Goal: Complete application form: Complete application form

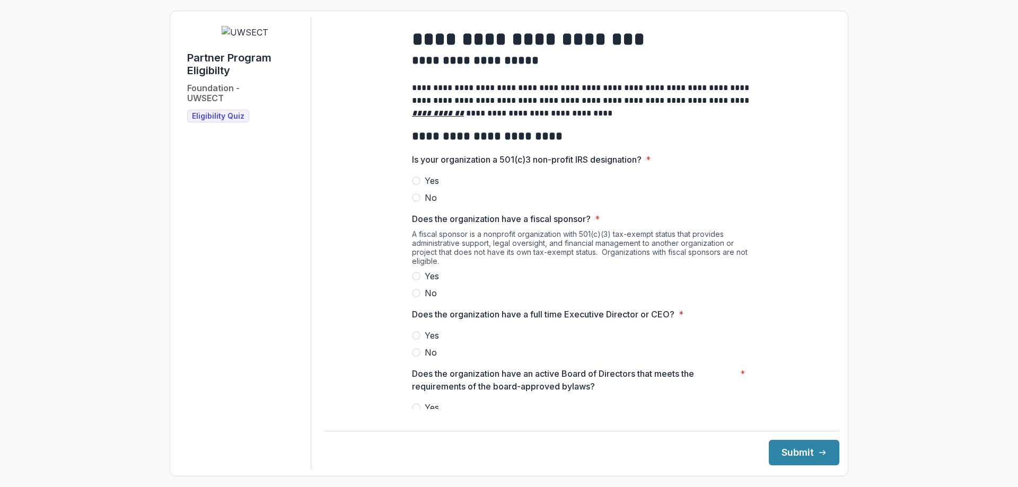
click at [413, 185] on span at bounding box center [416, 181] width 8 height 8
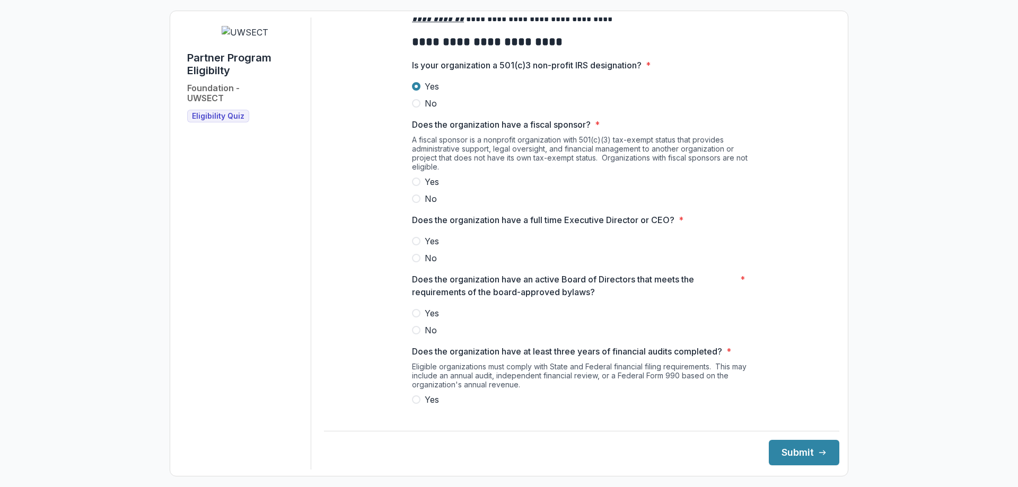
scroll to position [106, 0]
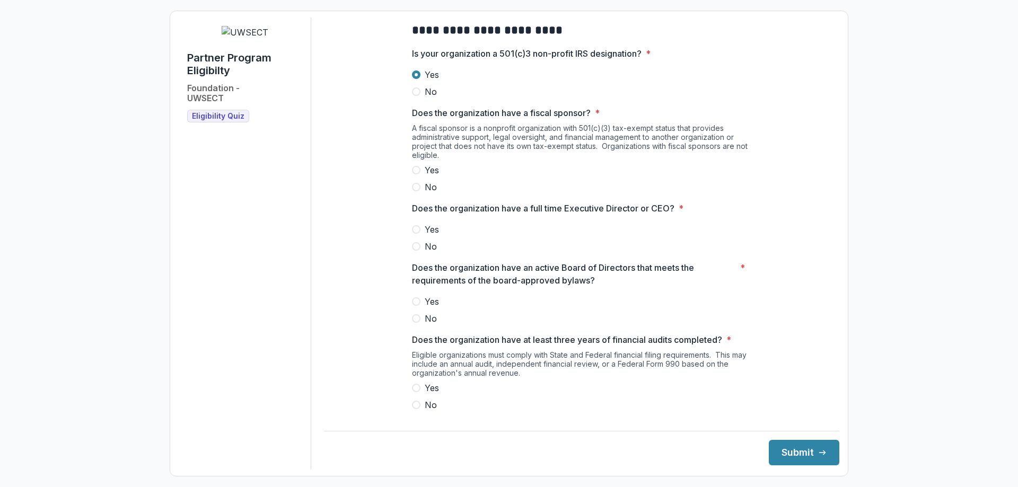
click at [414, 175] on span at bounding box center [416, 170] width 8 height 8
click at [415, 234] on span at bounding box center [416, 229] width 8 height 8
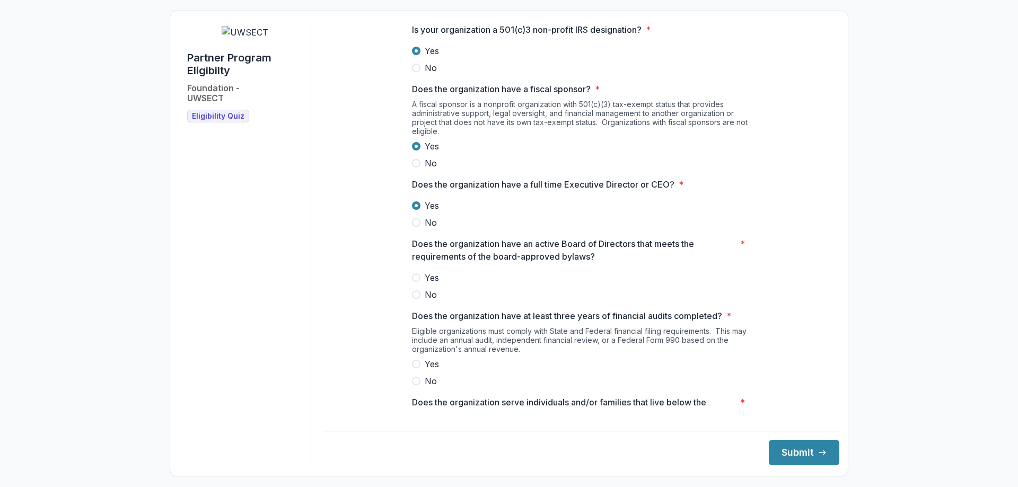
scroll to position [0, 0]
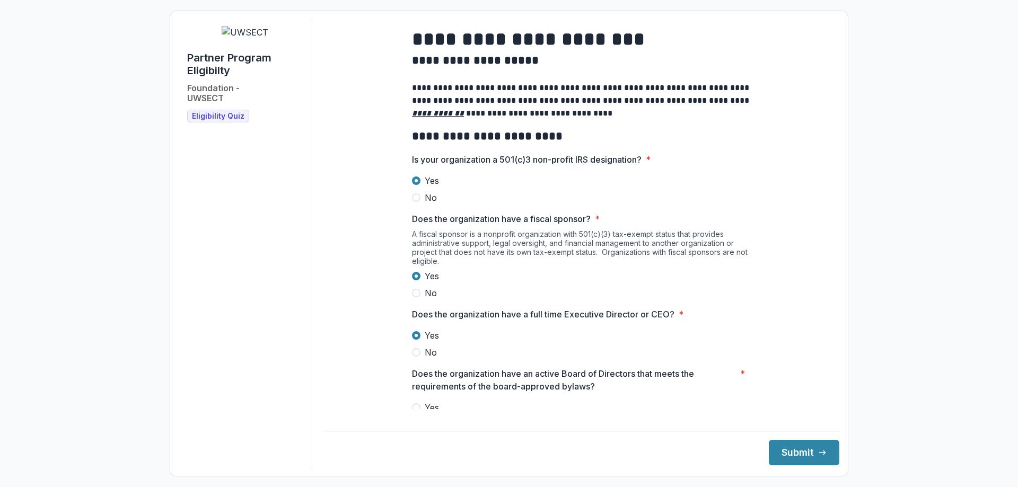
click at [413, 298] on span at bounding box center [416, 293] width 8 height 8
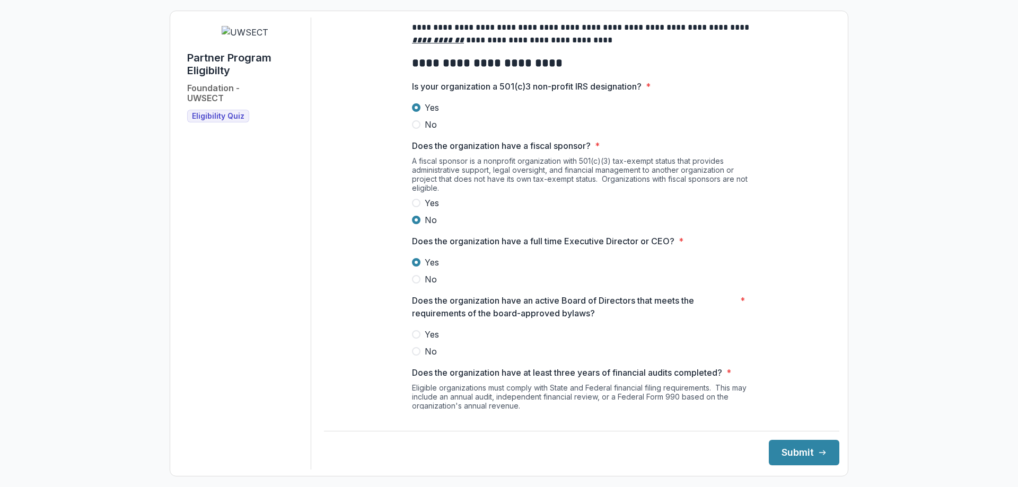
scroll to position [106, 0]
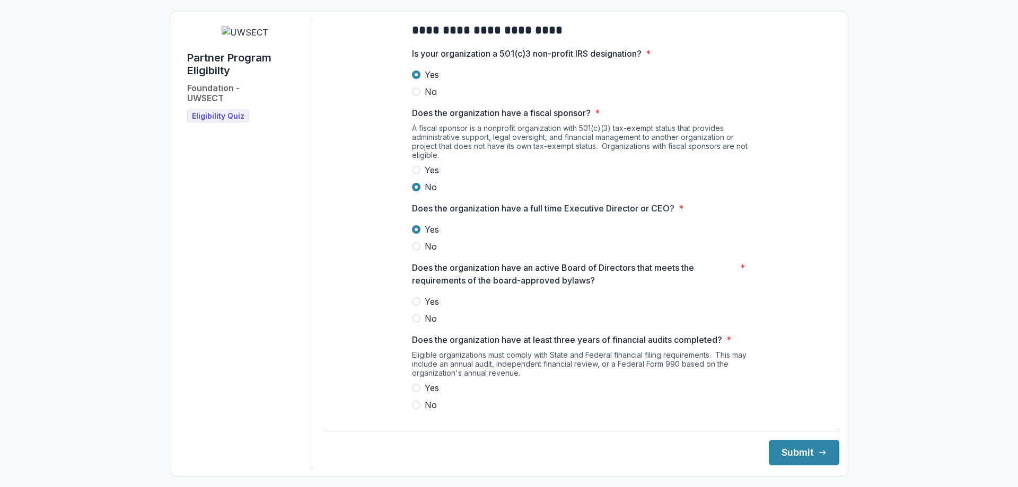
click at [416, 306] on span at bounding box center [416, 302] width 8 height 8
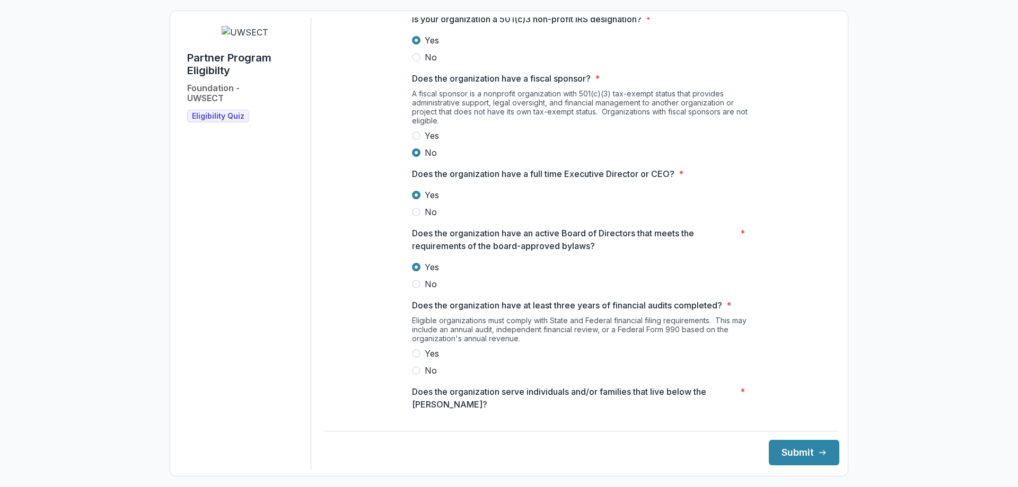
scroll to position [159, 0]
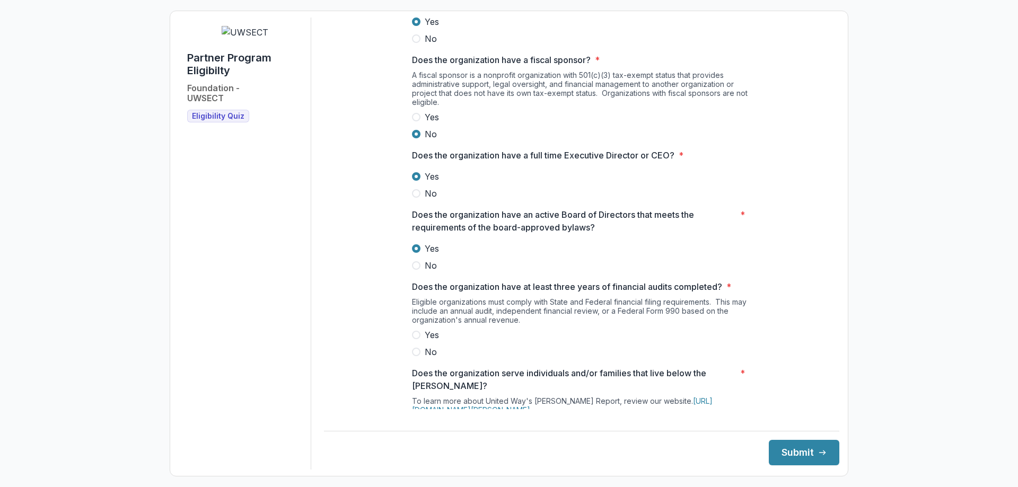
click at [414, 338] on label "Yes" at bounding box center [581, 335] width 339 height 13
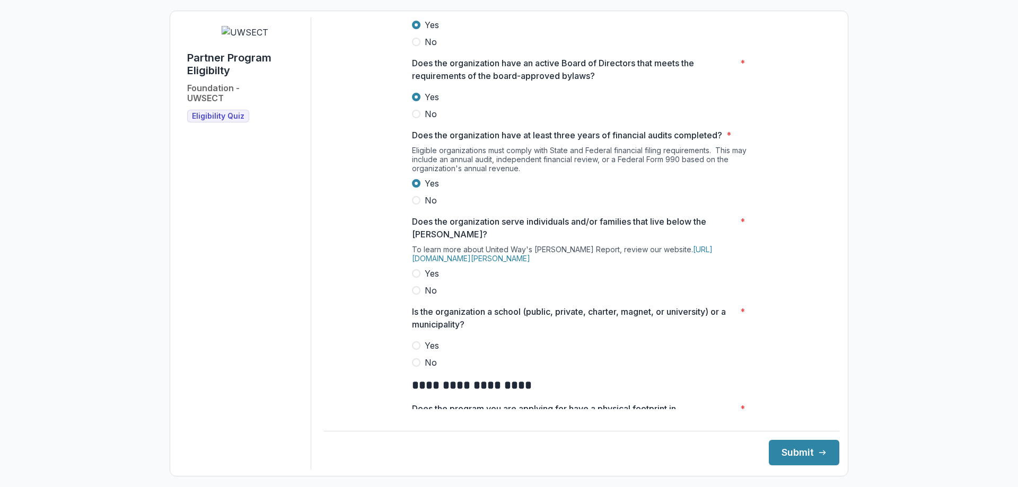
scroll to position [318, 0]
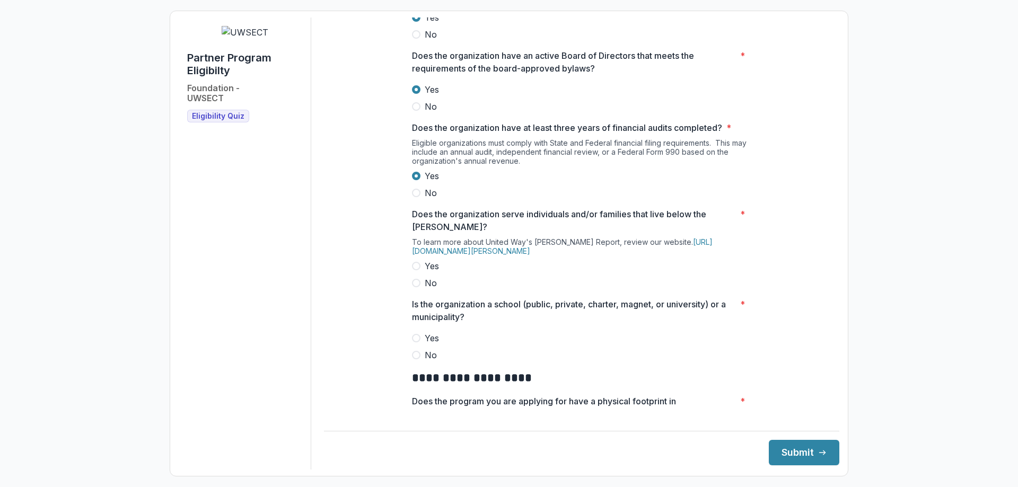
click at [413, 271] on span at bounding box center [416, 266] width 8 height 8
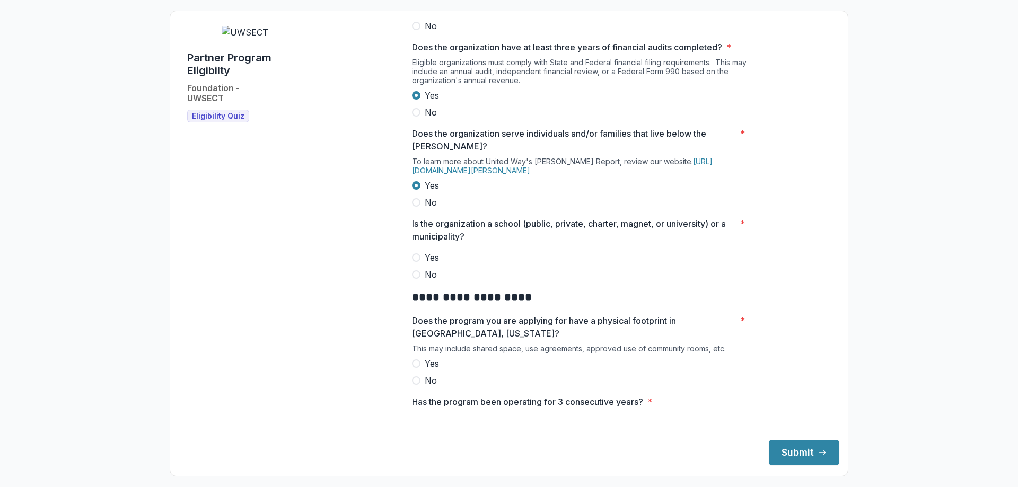
scroll to position [424, 0]
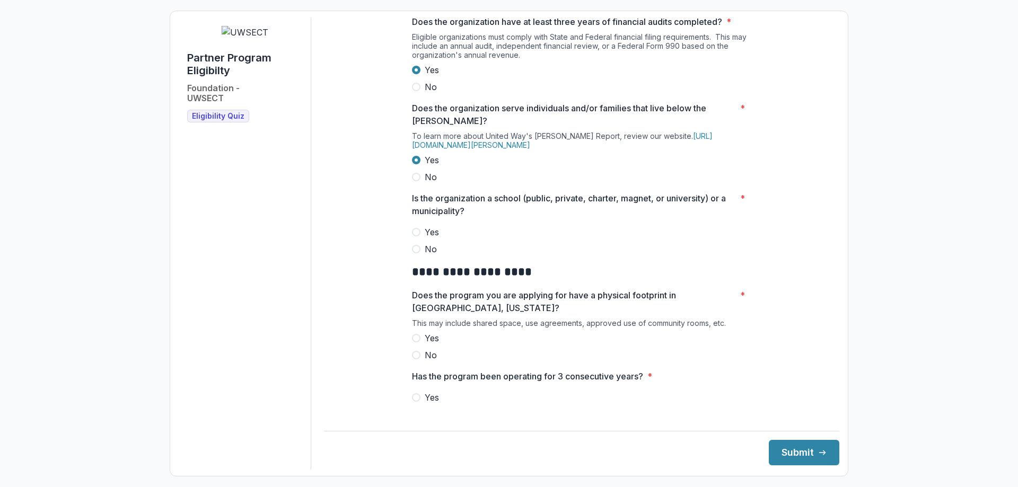
click at [414, 254] on span at bounding box center [416, 249] width 8 height 8
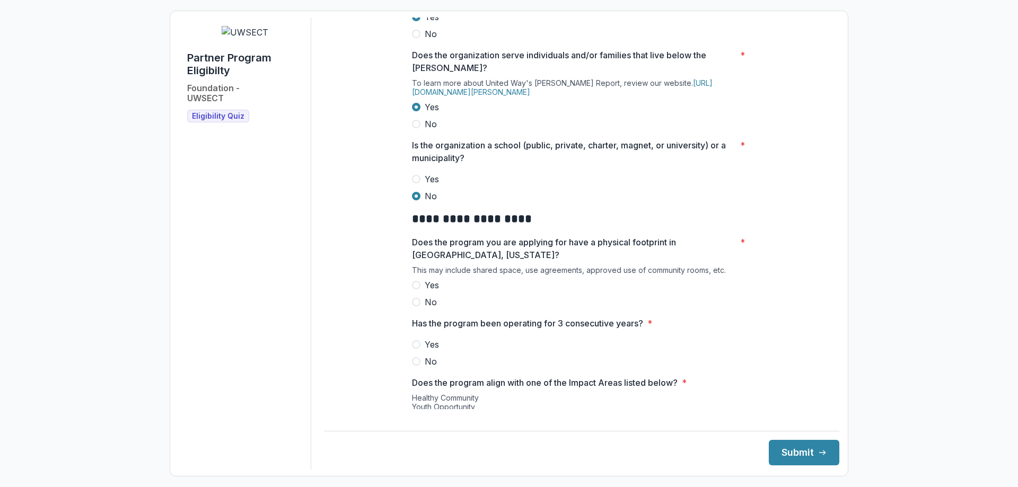
scroll to position [530, 0]
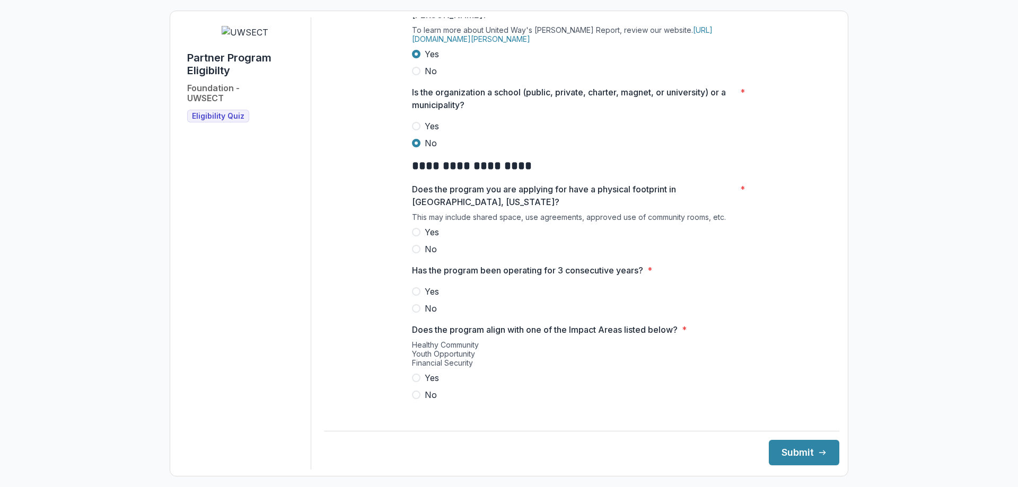
click at [414, 237] on span at bounding box center [416, 232] width 8 height 8
click at [414, 296] on span at bounding box center [416, 292] width 8 height 8
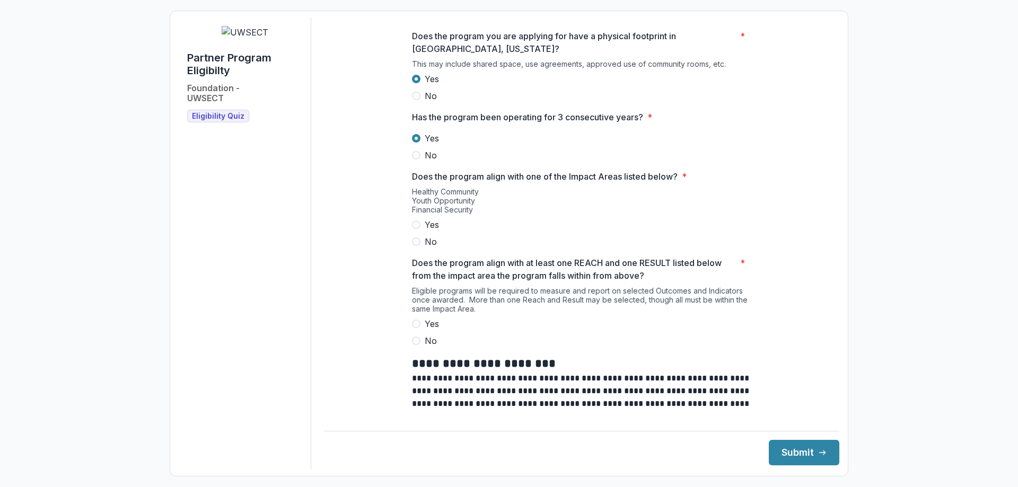
scroll to position [690, 0]
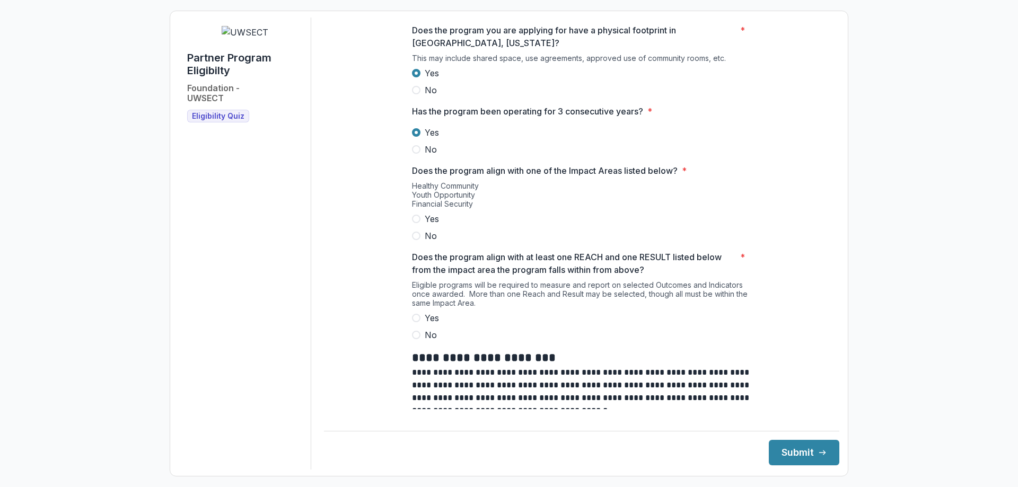
click at [414, 223] on span at bounding box center [416, 219] width 8 height 8
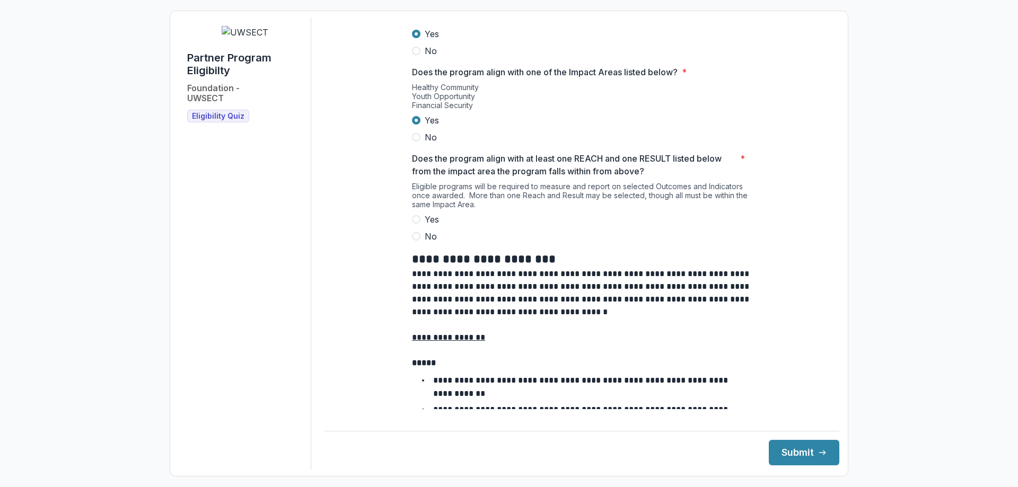
scroll to position [796, 0]
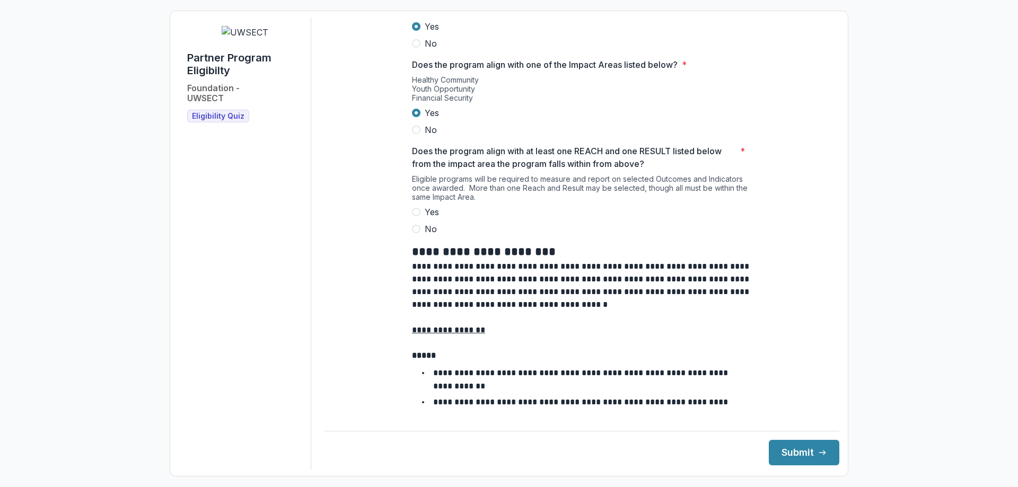
click at [415, 216] on span at bounding box center [416, 212] width 8 height 8
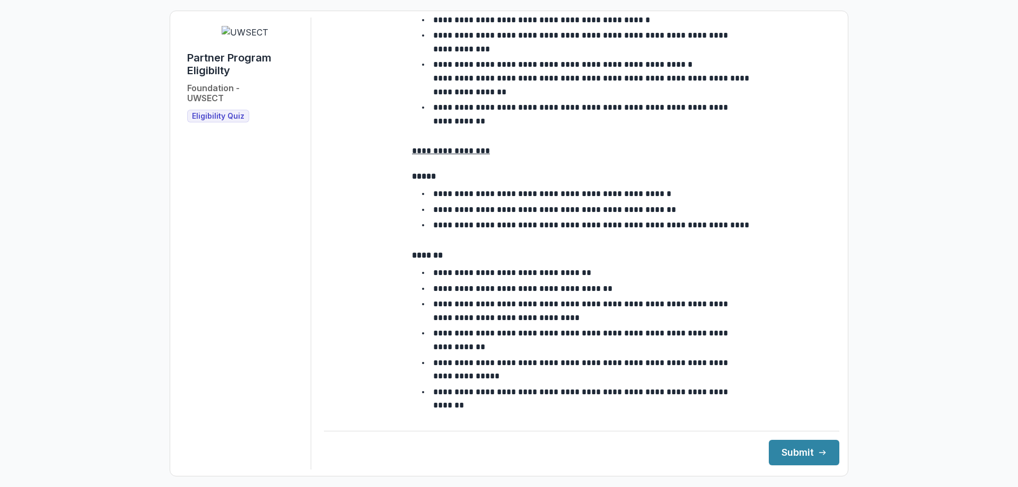
scroll to position [1832, 0]
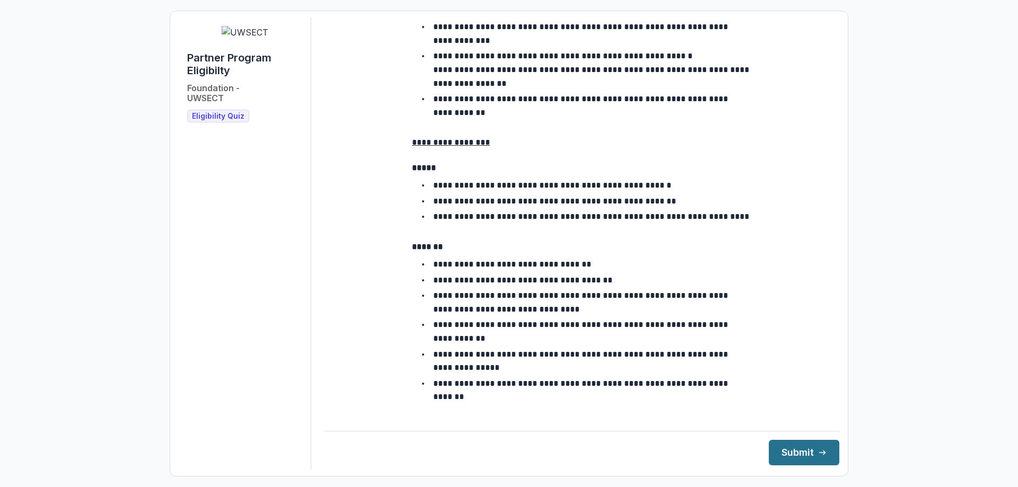
click at [787, 448] on button "Submit" at bounding box center [804, 452] width 71 height 25
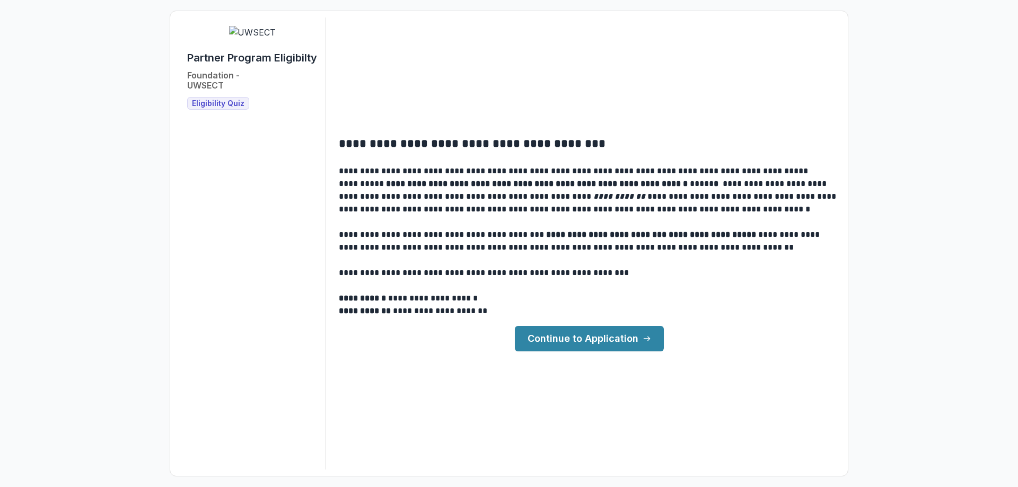
click at [599, 342] on link "Continue to Application" at bounding box center [589, 338] width 149 height 25
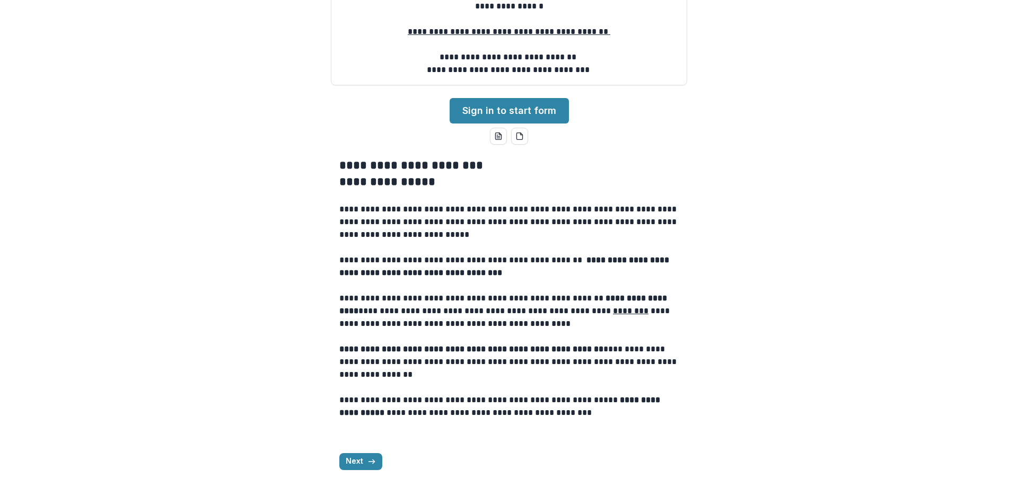
scroll to position [240, 0]
